Goal: Information Seeking & Learning: Learn about a topic

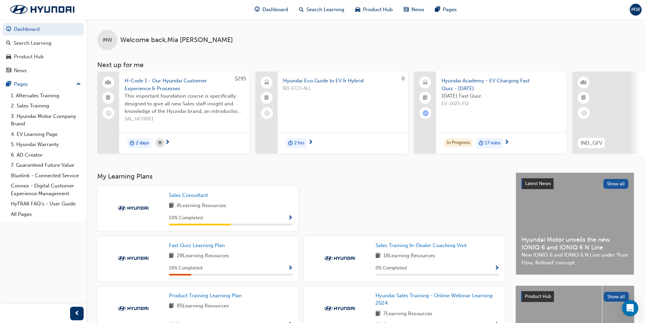
click at [170, 82] on span "H-Code 1 - Our Hyundai Customer Experience & Processes" at bounding box center [184, 84] width 119 height 15
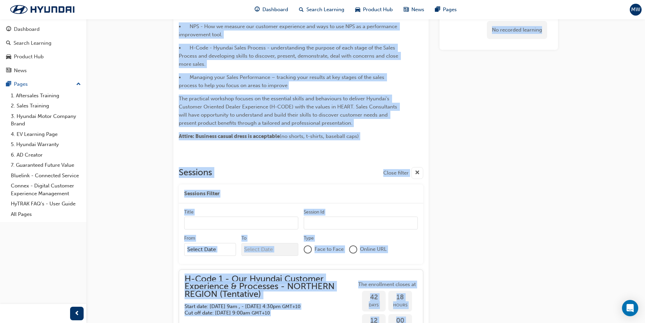
scroll to position [135, 0]
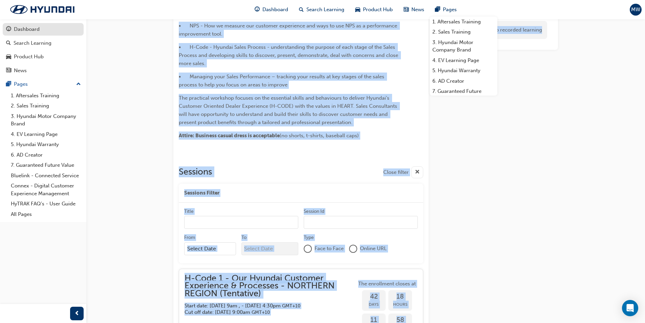
click at [28, 30] on div "Dashboard" at bounding box center [27, 29] width 26 height 8
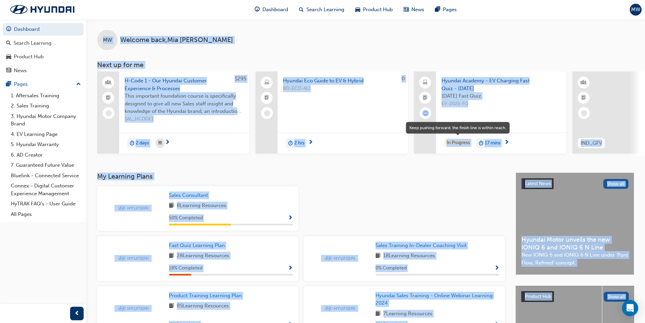
click at [448, 141] on div "In Progress" at bounding box center [458, 142] width 28 height 9
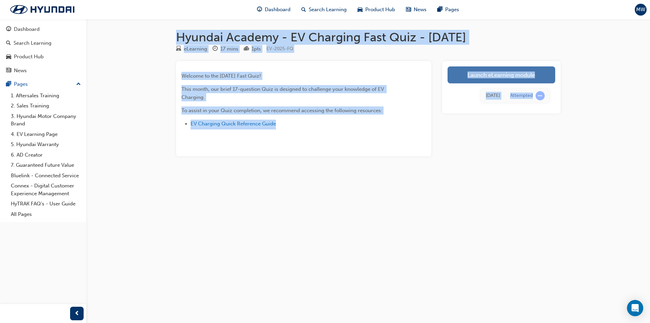
click at [473, 79] on link "Launch eLearning module" at bounding box center [501, 74] width 108 height 17
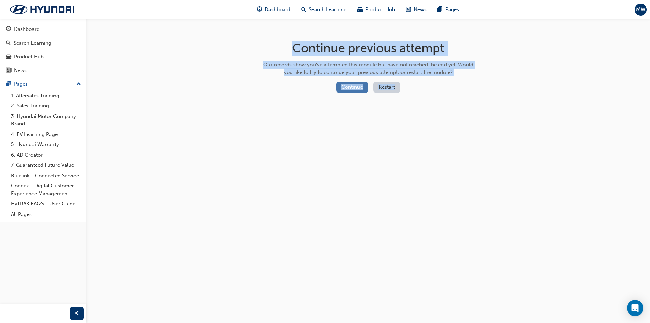
click at [350, 88] on button "Continue" at bounding box center [352, 87] width 32 height 11
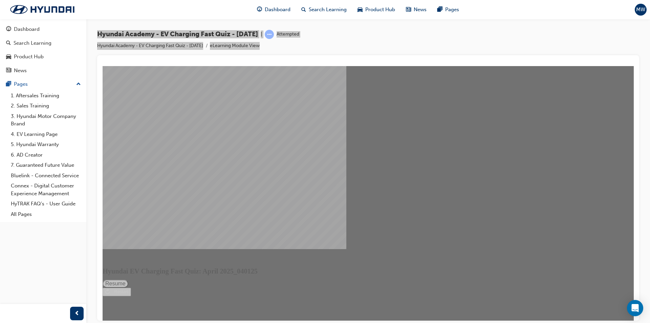
click at [128, 279] on button "Resume" at bounding box center [116, 283] width 26 height 8
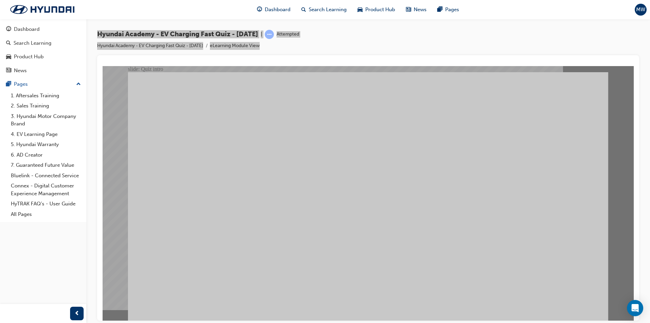
radio input "true"
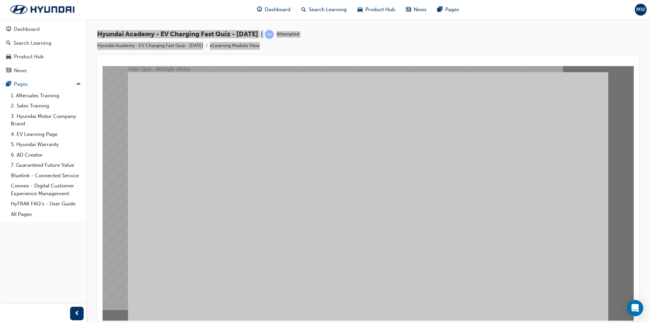
radio input "true"
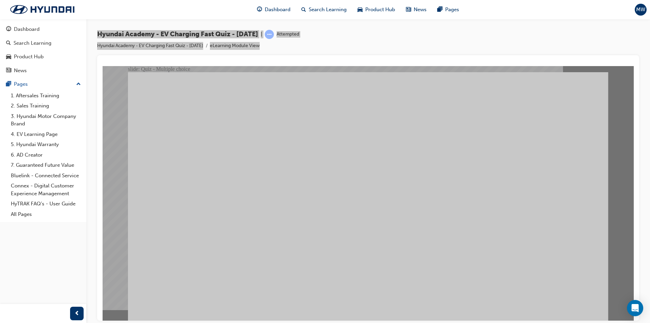
radio input "true"
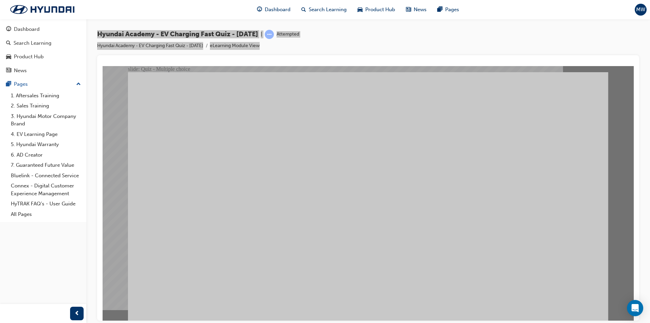
radio input "true"
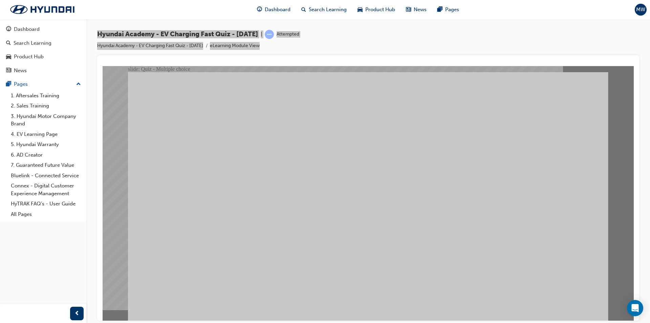
radio input "true"
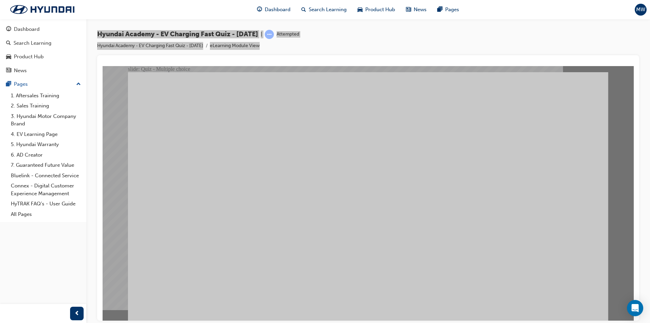
radio input "true"
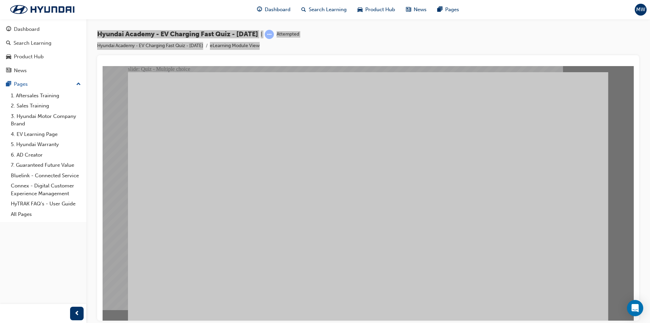
radio input "true"
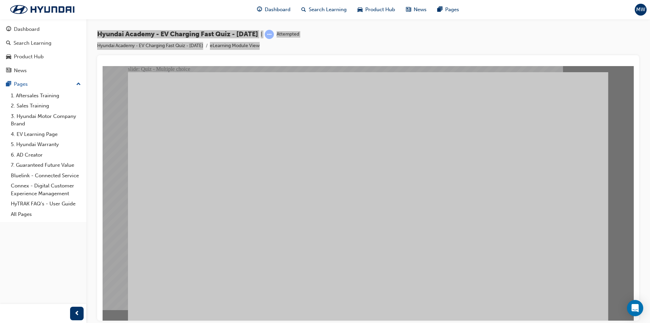
radio input "true"
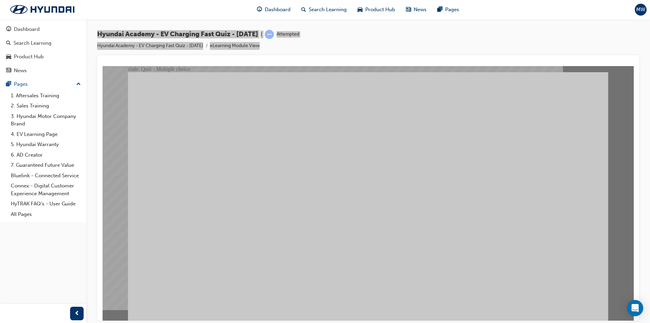
radio input "false"
radio input "true"
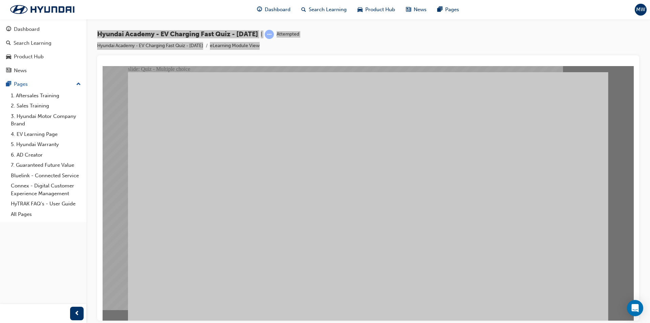
radio input "true"
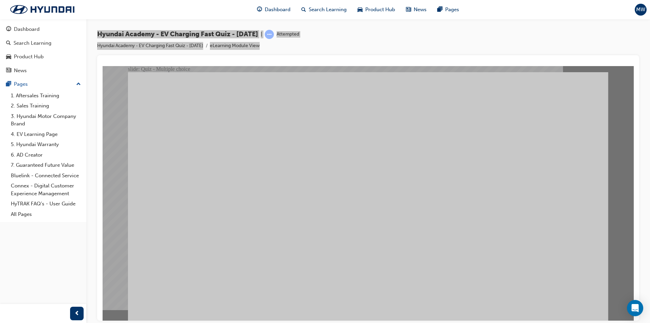
radio input "true"
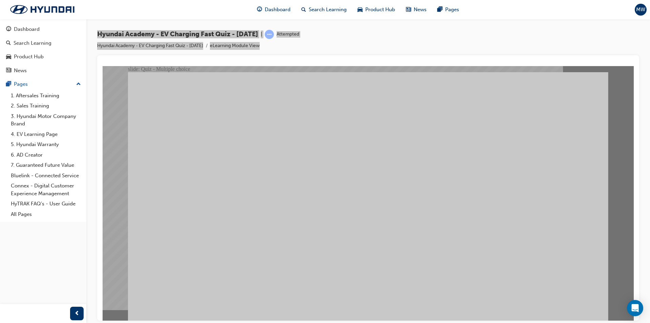
radio input "true"
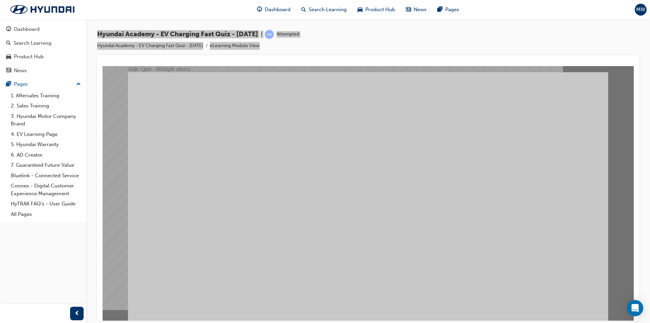
radio input "true"
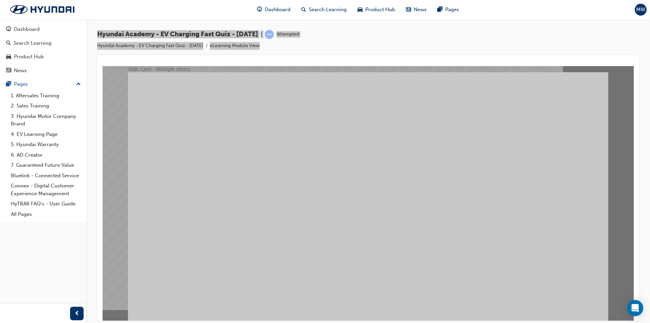
radio input "true"
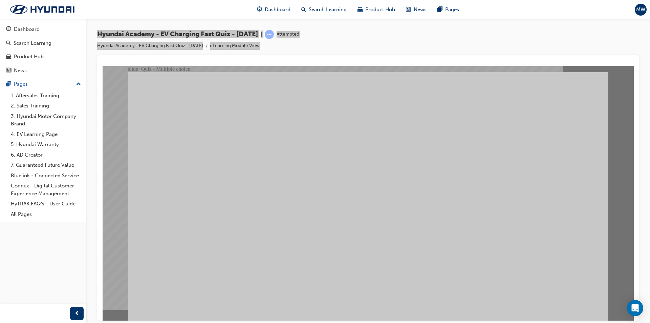
radio input "true"
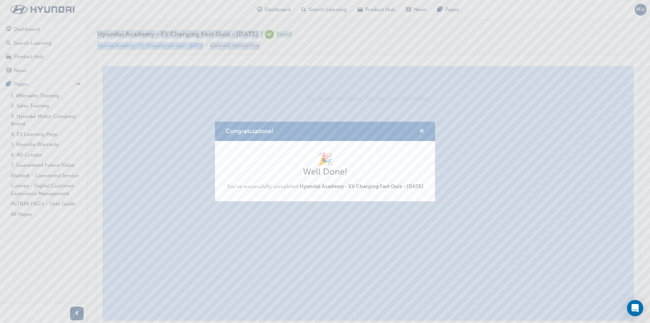
drag, startPoint x: 423, startPoint y: 128, endPoint x: 320, endPoint y: 63, distance: 122.1
click at [423, 128] on span "cross-icon" at bounding box center [421, 131] width 5 height 6
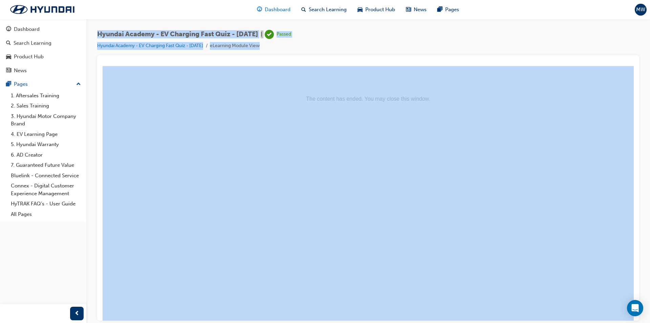
click at [278, 9] on span "Dashboard" at bounding box center [278, 10] width 26 height 8
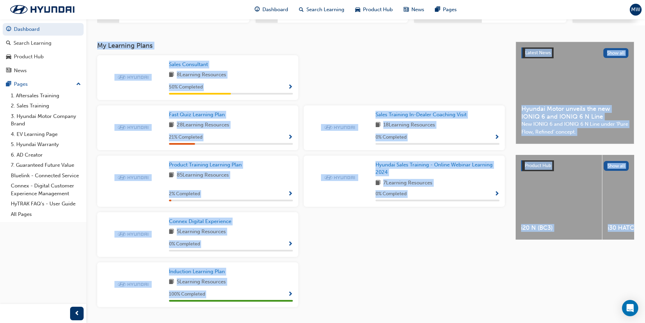
scroll to position [135, 0]
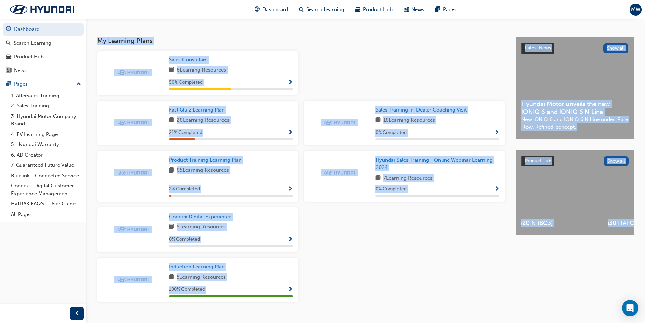
click at [222, 217] on span "Connex Digital Experience" at bounding box center [200, 216] width 62 height 6
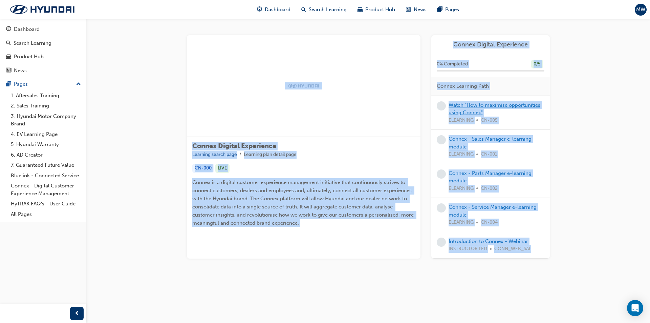
click at [480, 106] on link "Watch "How to maximise opportunities using Connex"" at bounding box center [494, 109] width 92 height 14
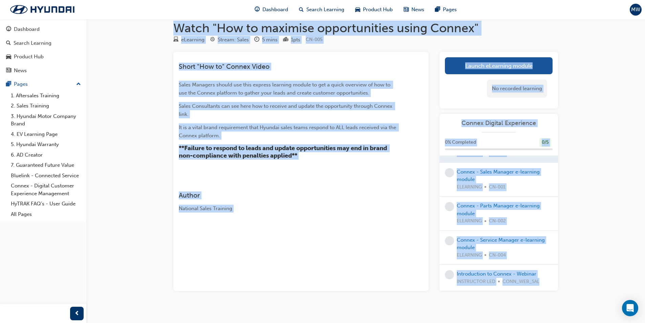
scroll to position [16, 0]
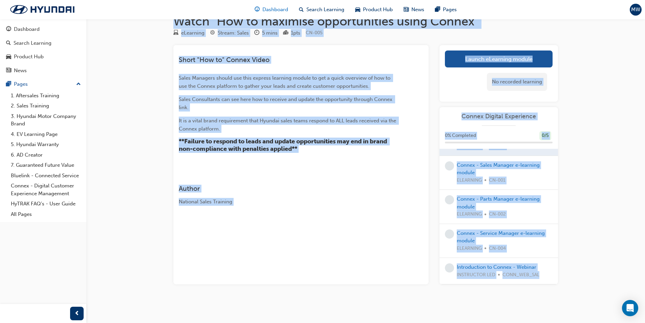
click at [272, 12] on span "Dashboard" at bounding box center [275, 10] width 26 height 8
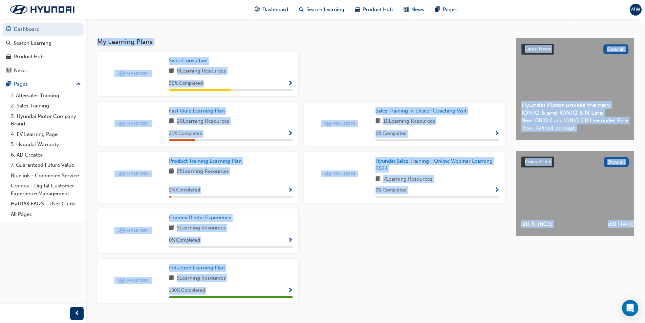
scroll to position [117, 0]
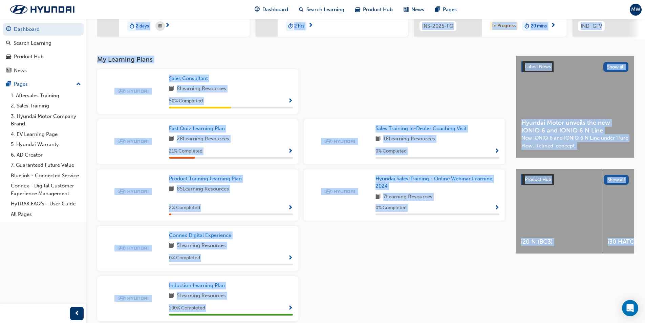
click at [289, 104] on span "Show Progress" at bounding box center [290, 101] width 5 height 6
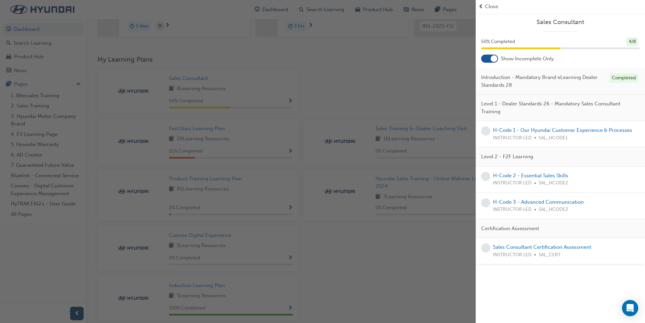
click at [527, 103] on span "Level 1 - Dealer Standards 26 - Mandatory Sales Consultant Training" at bounding box center [557, 107] width 153 height 15
click at [542, 138] on span "SAL_HCODE1" at bounding box center [552, 138] width 29 height 8
click at [548, 130] on link "H-Code 1 - Our Hyundai Customer Experience & Processes" at bounding box center [562, 130] width 139 height 6
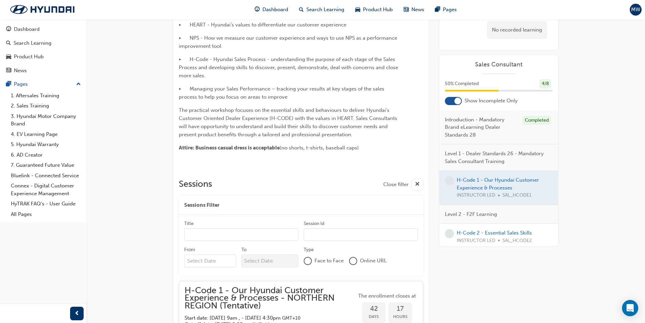
scroll to position [123, 0]
click at [270, 9] on span "Dashboard" at bounding box center [275, 10] width 26 height 8
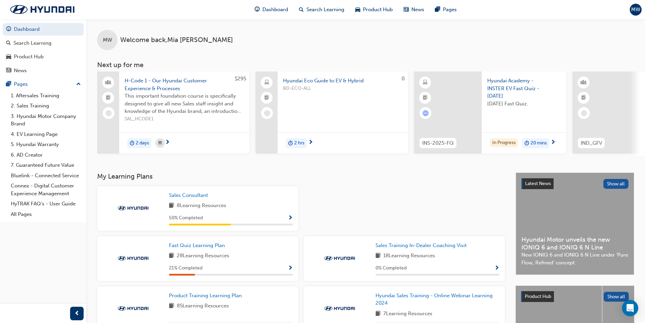
click at [289, 221] on span "Show Progress" at bounding box center [290, 218] width 5 height 6
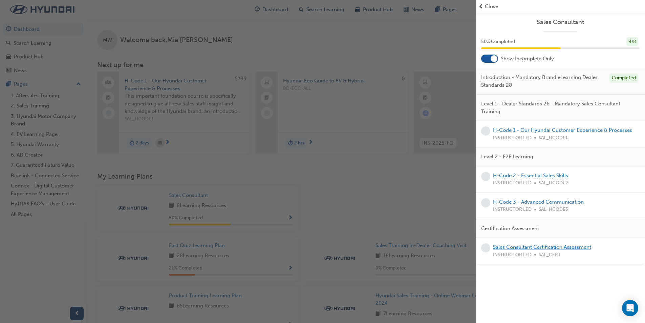
click at [527, 246] on link "Sales Consultant Certification Assessment" at bounding box center [542, 247] width 98 height 6
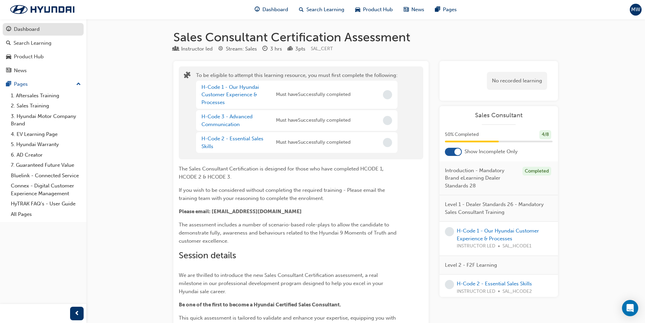
click at [37, 29] on div "Dashboard" at bounding box center [27, 29] width 26 height 8
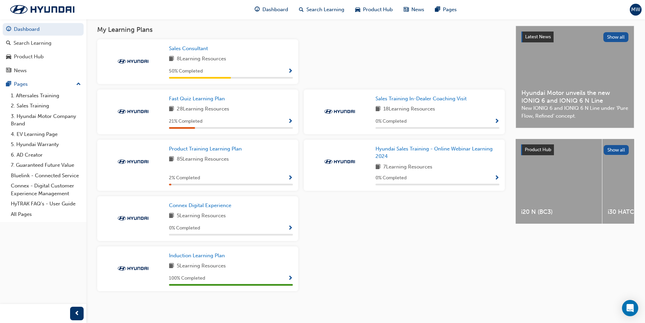
scroll to position [151, 0]
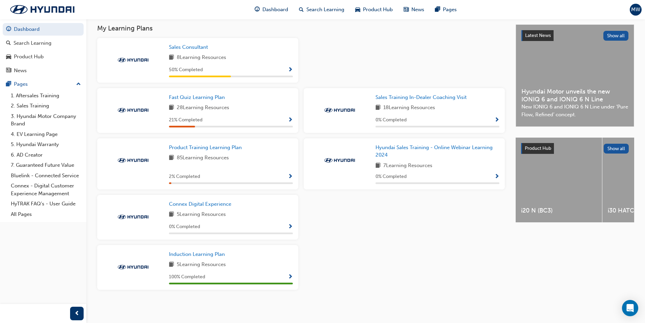
click at [289, 119] on span "Show Progress" at bounding box center [290, 120] width 5 height 6
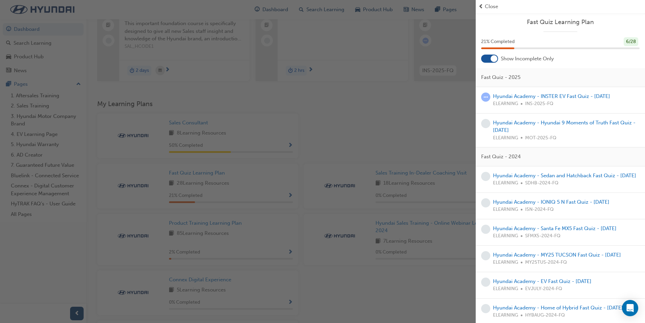
scroll to position [49, 0]
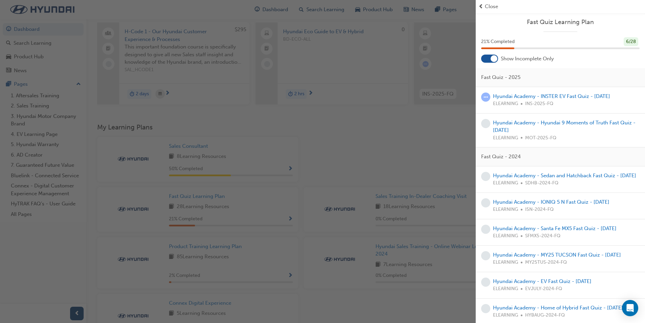
click at [491, 3] on span "Close" at bounding box center [491, 7] width 13 height 8
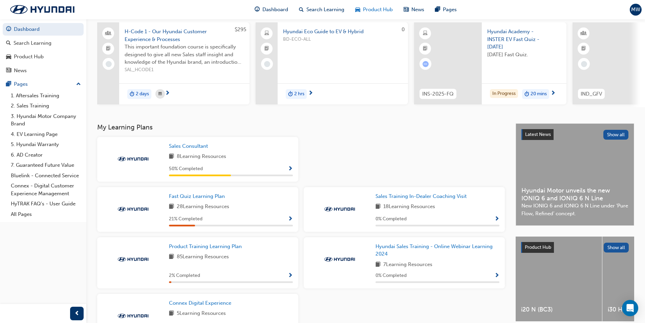
click at [372, 12] on span "Product Hub" at bounding box center [378, 10] width 30 height 8
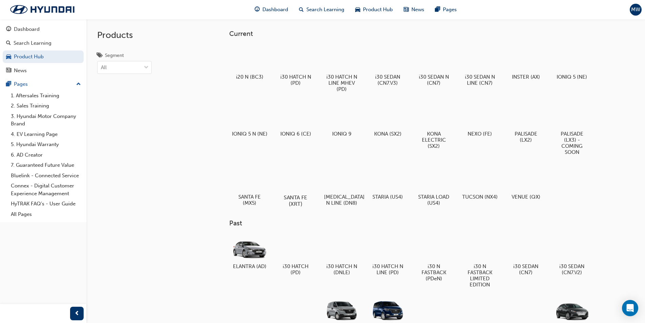
click at [290, 183] on div at bounding box center [295, 177] width 38 height 27
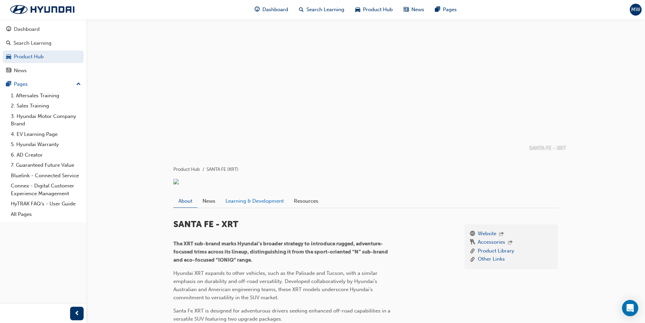
click at [239, 207] on link "Learning & Development" at bounding box center [254, 200] width 68 height 13
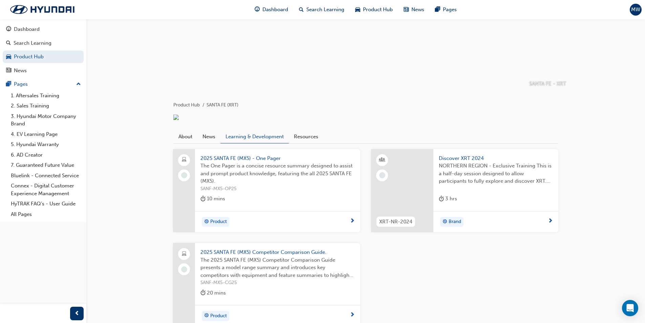
scroll to position [125, 0]
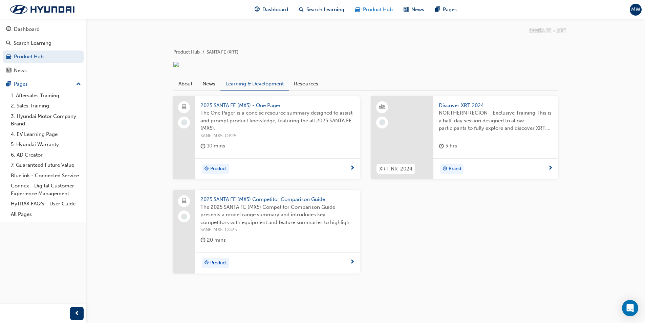
click at [376, 8] on span "Product Hub" at bounding box center [378, 10] width 30 height 8
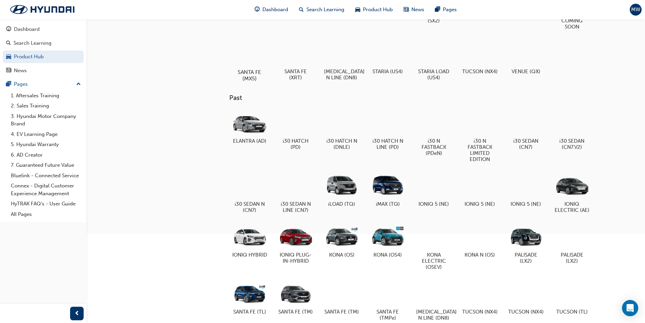
click at [247, 52] on div at bounding box center [249, 52] width 38 height 27
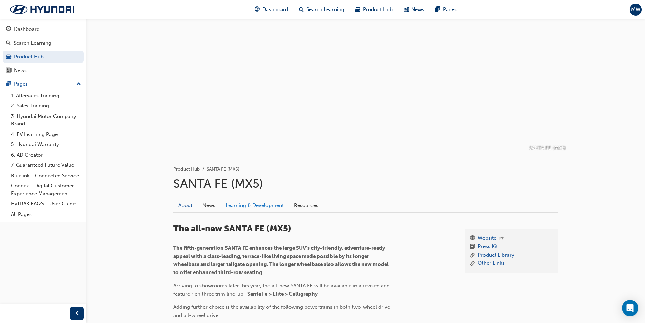
click at [247, 205] on link "Learning & Development" at bounding box center [254, 205] width 68 height 13
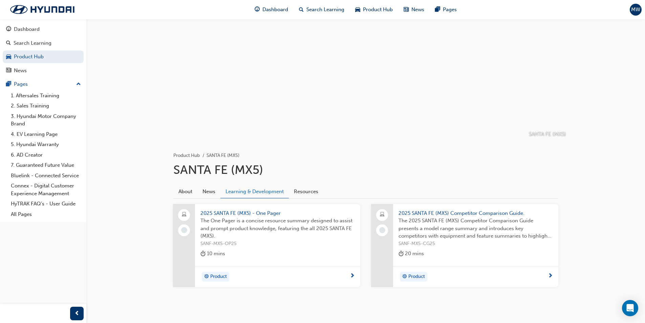
scroll to position [27, 0]
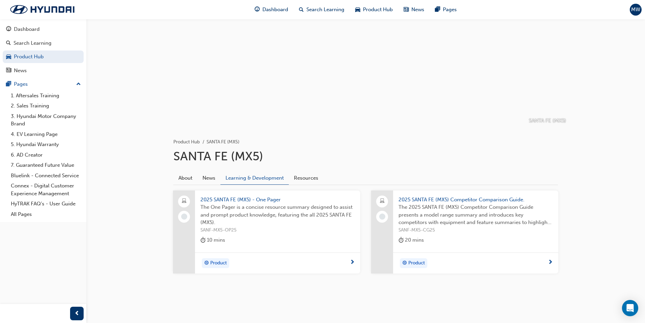
click at [221, 262] on span "Product" at bounding box center [218, 263] width 17 height 8
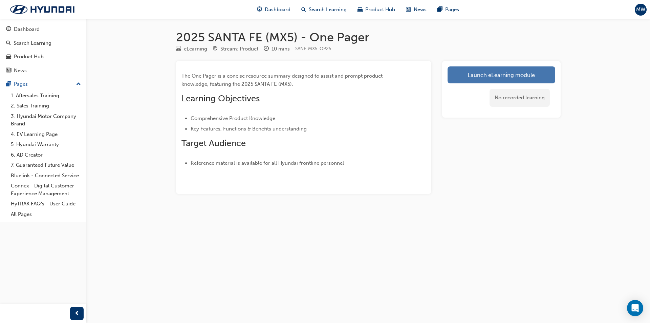
click at [475, 72] on link "Launch eLearning module" at bounding box center [501, 74] width 108 height 17
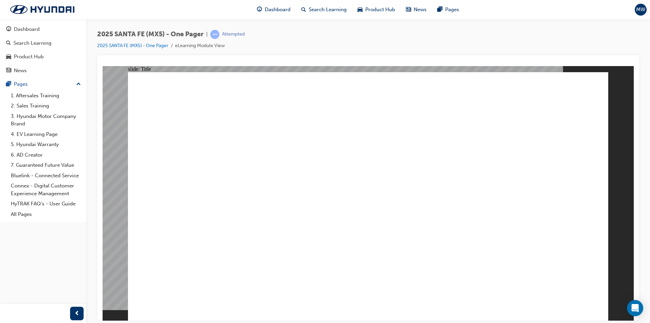
click at [200, 47] on li "eLearning Module View" at bounding box center [200, 46] width 50 height 8
click at [212, 45] on li "eLearning Module View" at bounding box center [200, 46] width 50 height 8
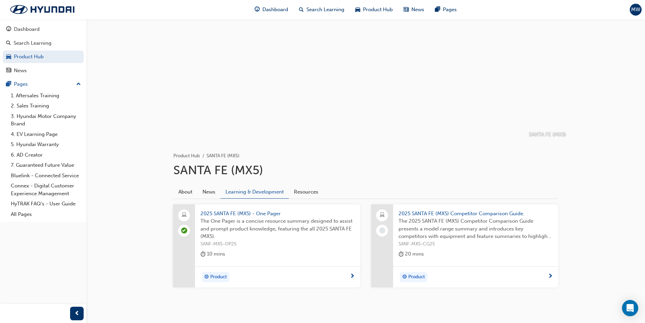
scroll to position [27, 0]
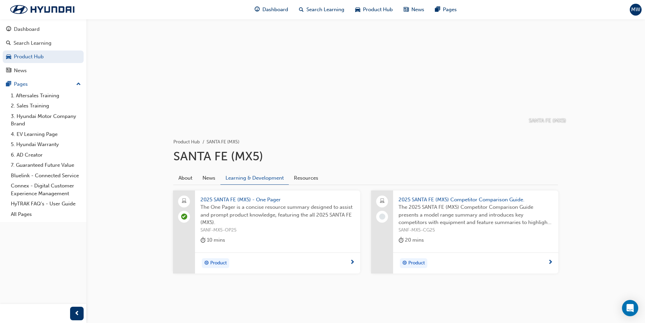
click at [420, 260] on span "Product" at bounding box center [416, 263] width 17 height 8
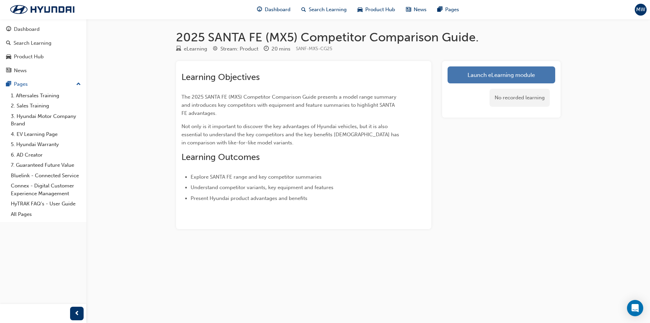
click at [490, 75] on link "Launch eLearning module" at bounding box center [501, 74] width 108 height 17
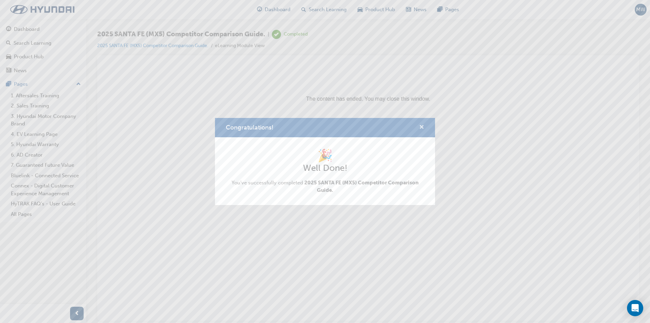
click at [421, 127] on span "cross-icon" at bounding box center [421, 128] width 5 height 6
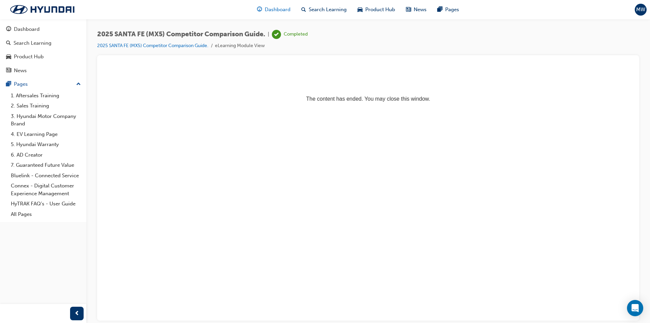
click at [269, 8] on span "Dashboard" at bounding box center [278, 10] width 26 height 8
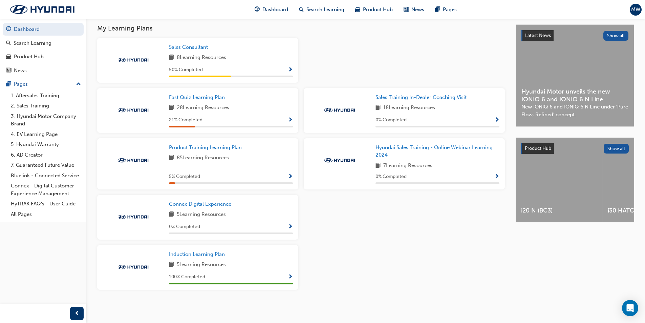
scroll to position [151, 0]
click at [288, 178] on span "Show Progress" at bounding box center [290, 177] width 5 height 6
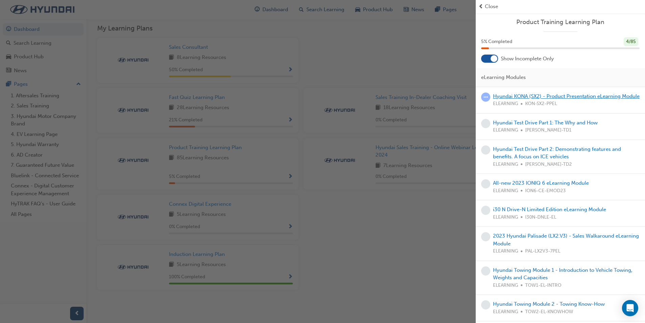
click at [553, 95] on link "Hyundai KONA (SX2) - Product Presentation eLearning Module" at bounding box center [566, 96] width 147 height 6
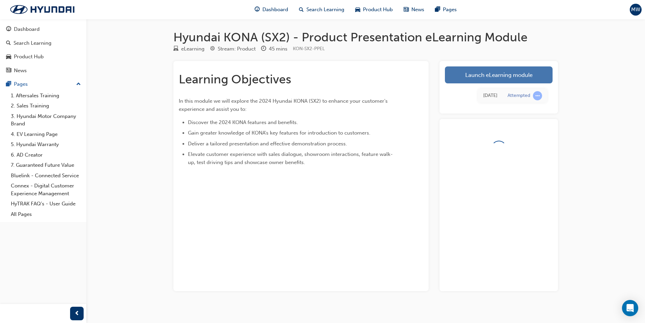
click at [468, 73] on link "Launch eLearning module" at bounding box center [499, 74] width 108 height 17
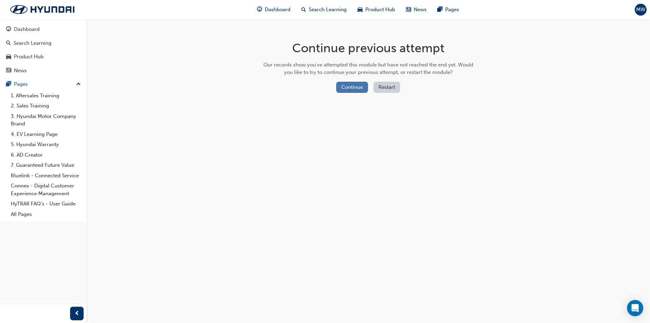
click at [354, 92] on button "Continue" at bounding box center [352, 87] width 32 height 11
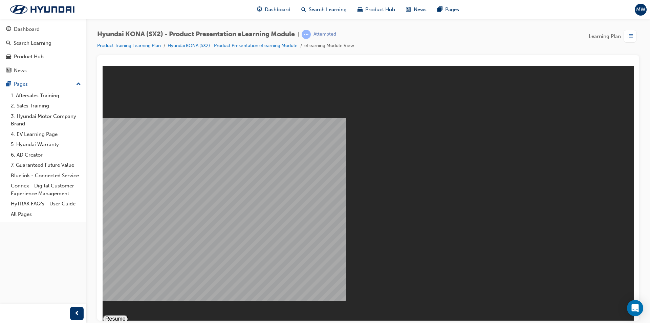
click at [128, 314] on button "Resume" at bounding box center [116, 318] width 26 height 8
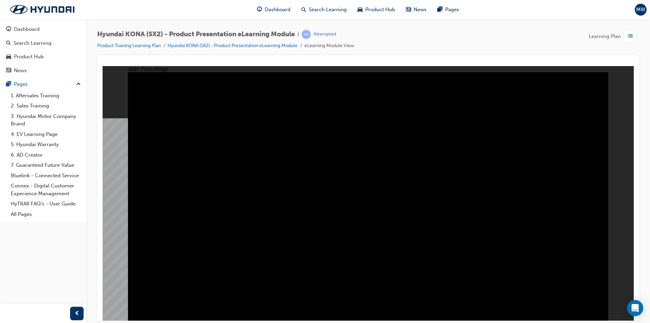
click at [373, 8] on span "Product Hub" at bounding box center [380, 10] width 30 height 8
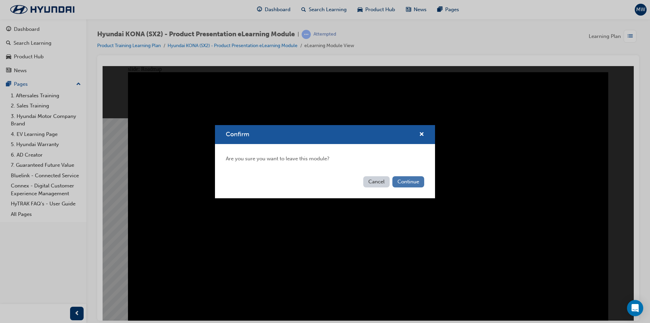
click at [408, 180] on button "Continue" at bounding box center [408, 181] width 32 height 11
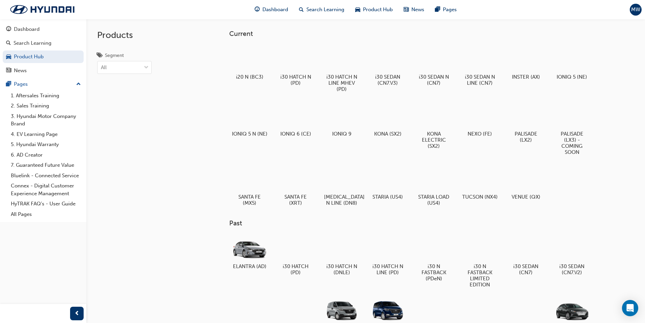
click at [337, 180] on div at bounding box center [342, 177] width 36 height 25
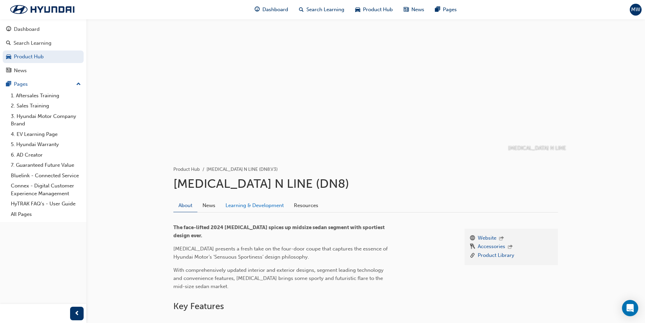
click at [255, 204] on link "Learning & Development" at bounding box center [254, 205] width 68 height 13
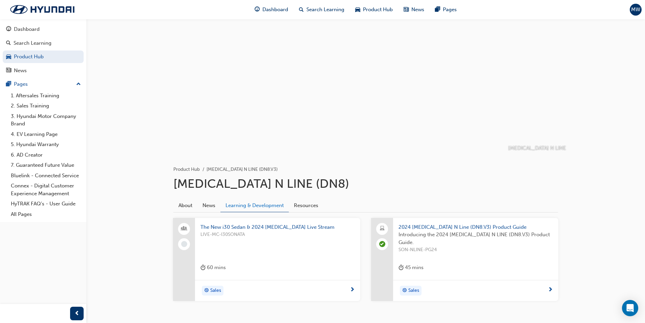
scroll to position [27, 0]
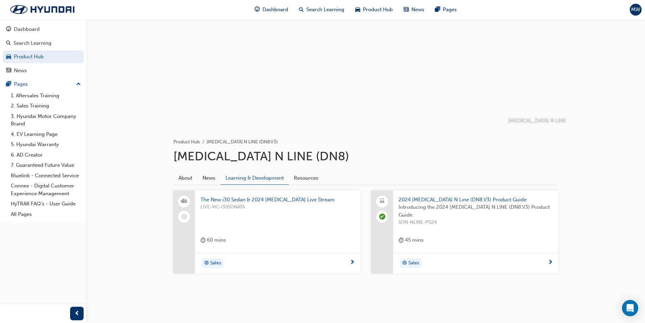
click at [259, 201] on span "The New i30 Sedan & 2024 [MEDICAL_DATA] Live Stream" at bounding box center [277, 200] width 154 height 8
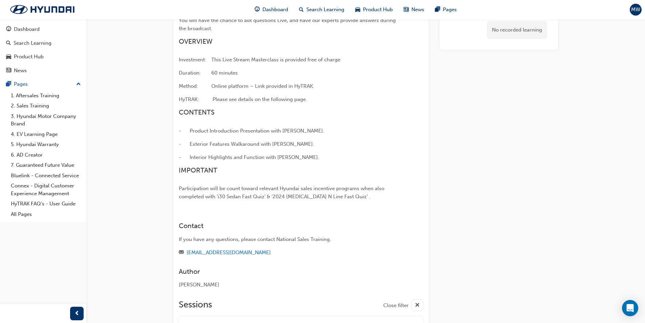
scroll to position [91, 0]
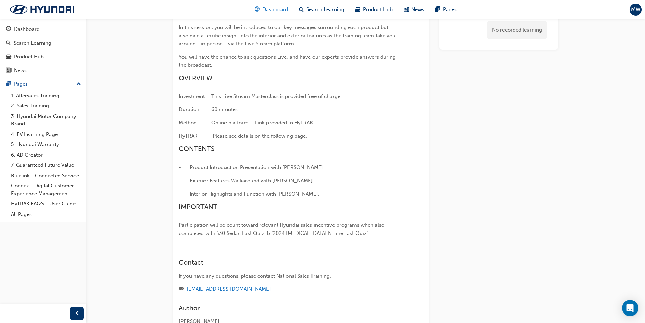
click at [278, 12] on span "Dashboard" at bounding box center [275, 10] width 26 height 8
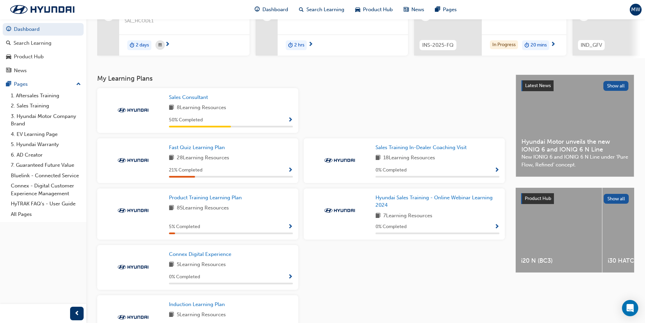
scroll to position [151, 0]
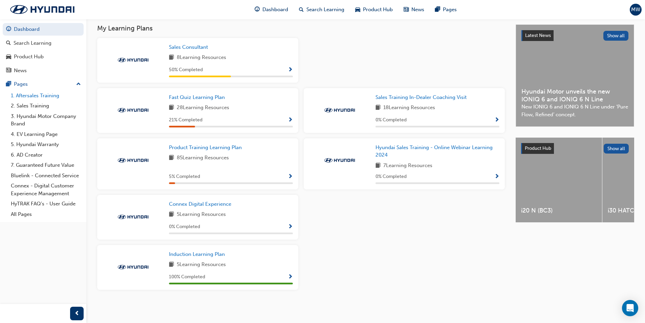
click at [38, 95] on link "1. Aftersales Training" at bounding box center [45, 95] width 75 height 10
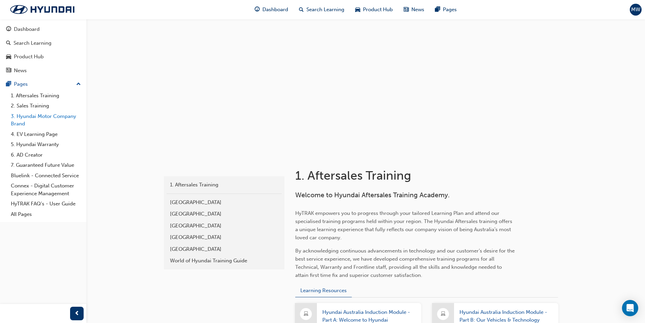
click at [36, 115] on link "3. Hyundai Motor Company Brand" at bounding box center [45, 120] width 75 height 18
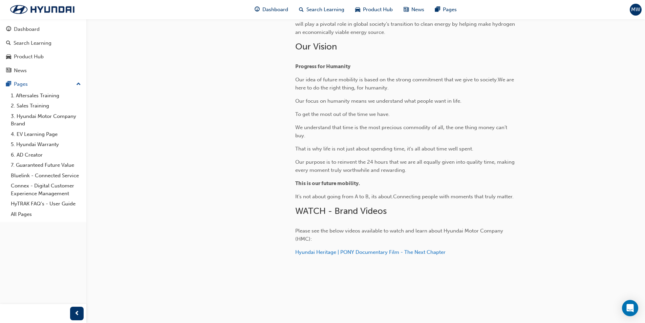
scroll to position [216, 0]
click at [341, 250] on span "Hyundai Heritage | PONY Documentary Film - The Next Chapter" at bounding box center [370, 251] width 150 height 6
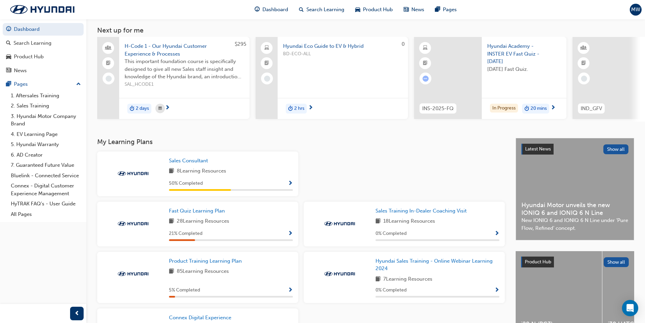
scroll to position [15, 0]
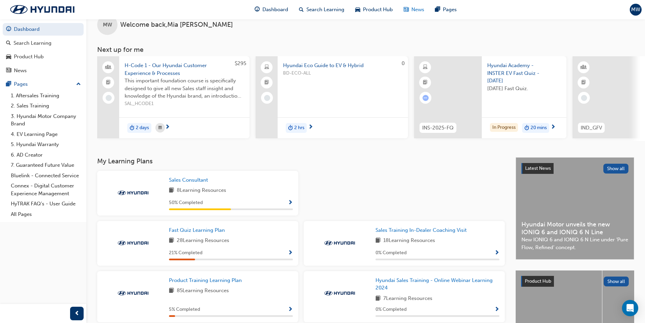
click at [410, 8] on div "News" at bounding box center [413, 10] width 31 height 14
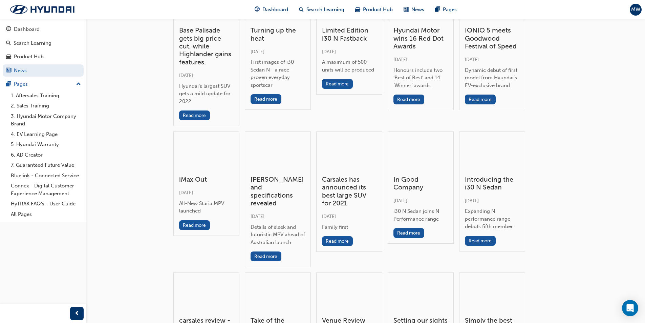
scroll to position [4635, 0]
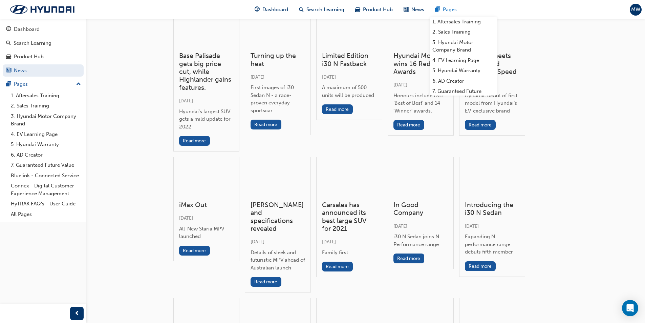
click at [446, 9] on span "Pages" at bounding box center [450, 10] width 14 height 8
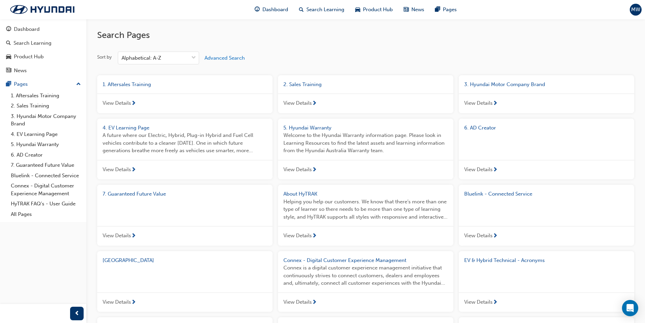
click at [637, 12] on span "MW" at bounding box center [635, 10] width 9 height 8
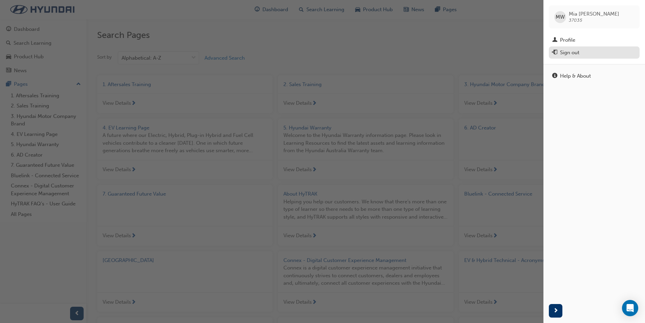
click at [565, 53] on div "Sign out" at bounding box center [569, 53] width 19 height 8
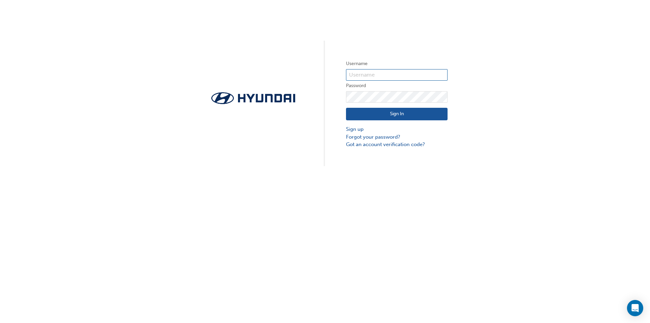
type input "D.Tiwari@grandprixhyundai.com.au"
click at [394, 115] on button "Sign In" at bounding box center [397, 114] width 102 height 13
